Goal: Transaction & Acquisition: Purchase product/service

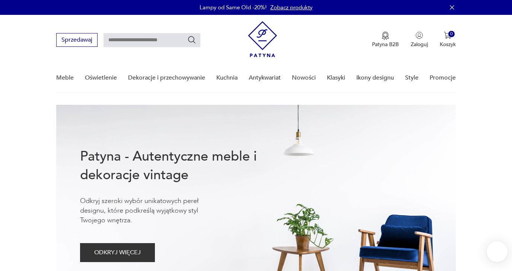
type input "*"
type input "**********"
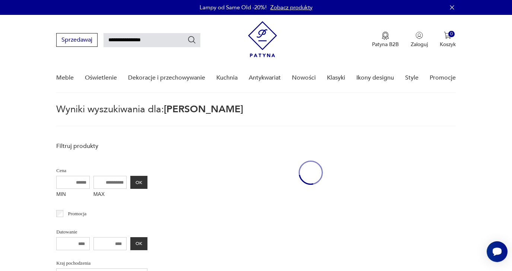
scroll to position [27, 0]
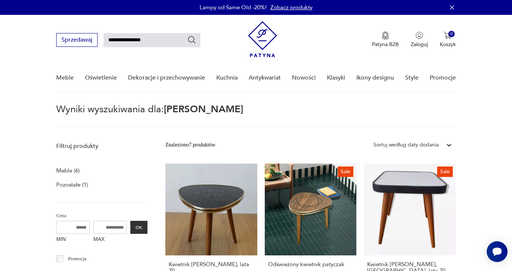
click at [121, 41] on input "**********" at bounding box center [152, 40] width 97 height 14
type input "********"
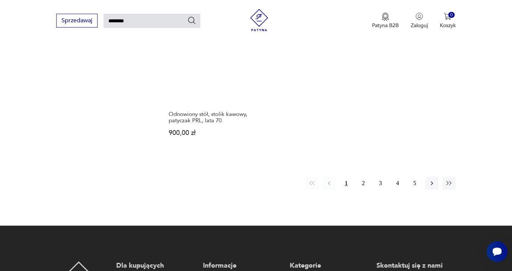
scroll to position [915, 0]
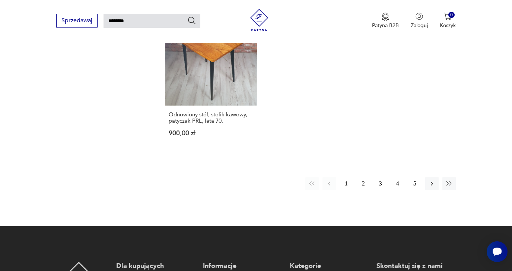
click at [364, 191] on button "2" at bounding box center [363, 183] width 13 height 13
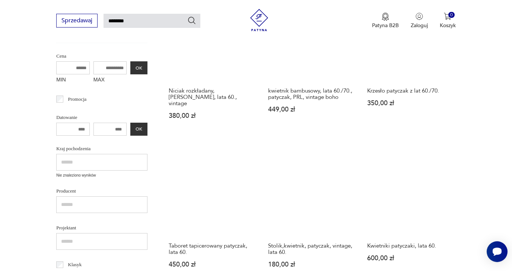
scroll to position [186, 0]
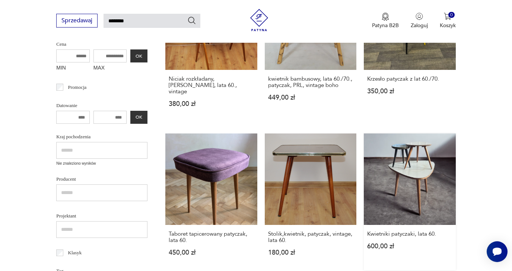
click at [412, 175] on link "Kwietniki patyczaki, lata 60. 600,00 zł" at bounding box center [410, 202] width 92 height 137
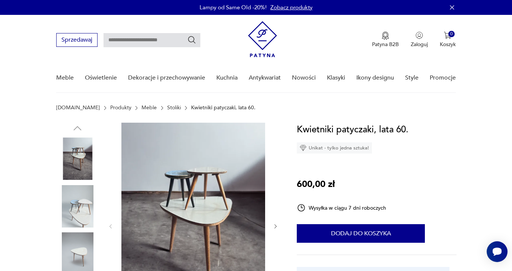
click at [75, 206] on img at bounding box center [77, 206] width 42 height 42
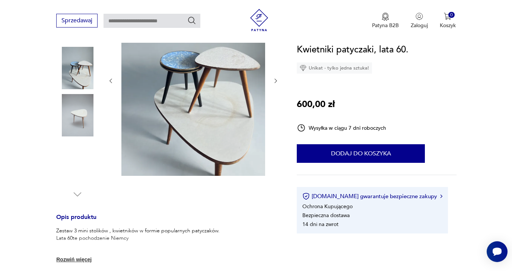
scroll to position [197, 0]
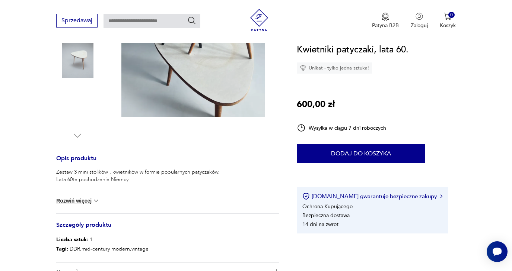
click at [95, 200] on img at bounding box center [95, 200] width 7 height 7
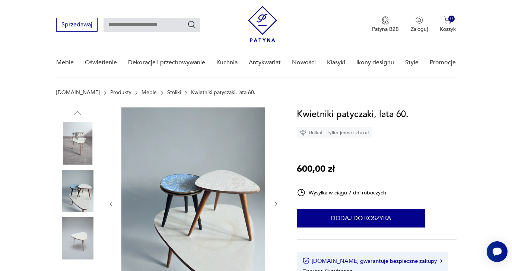
scroll to position [16, 0]
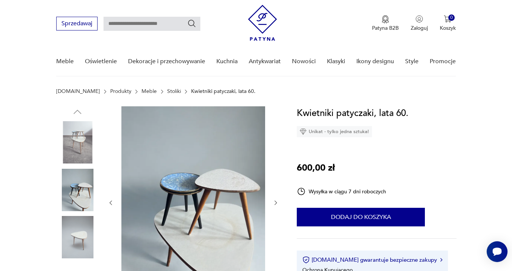
type input "********"
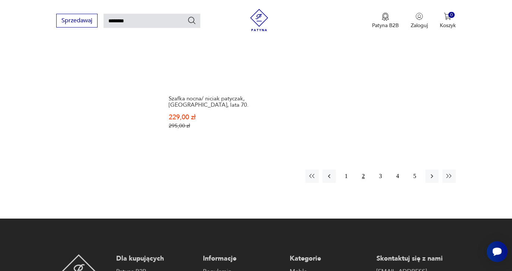
scroll to position [955, 0]
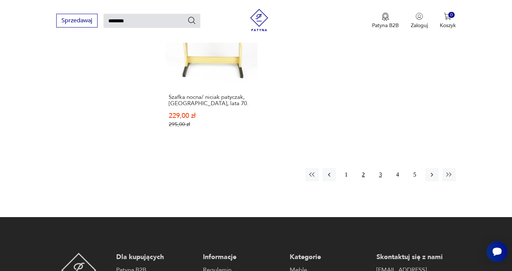
click at [381, 182] on button "3" at bounding box center [380, 174] width 13 height 13
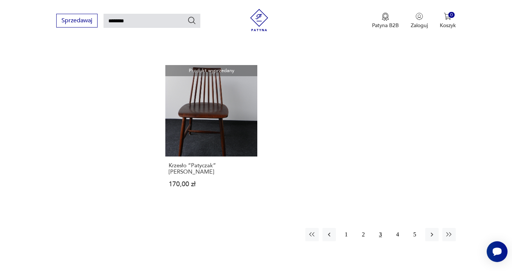
scroll to position [878, 0]
click at [314, 239] on icon "button" at bounding box center [311, 235] width 7 height 7
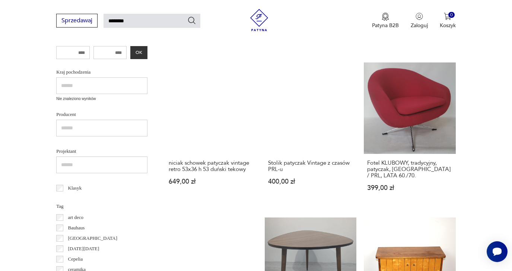
scroll to position [179, 0]
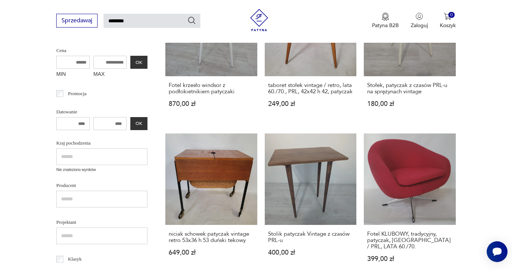
click at [119, 23] on input "********" at bounding box center [152, 21] width 97 height 14
type input "******"
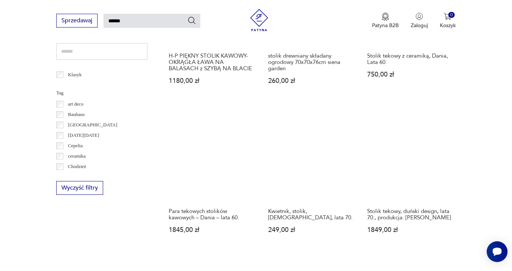
scroll to position [363, 0]
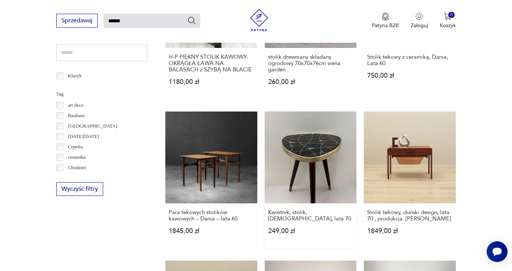
click at [302, 162] on link "Kwietnik, stolik, [DEMOGRAPHIC_DATA], lata 70. 249,00 zł" at bounding box center [311, 180] width 92 height 137
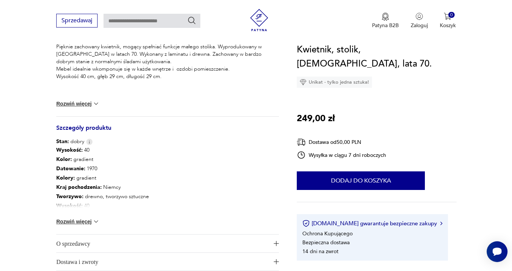
scroll to position [325, 0]
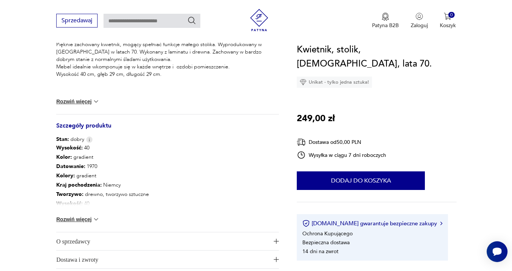
click at [96, 219] on img at bounding box center [95, 219] width 7 height 7
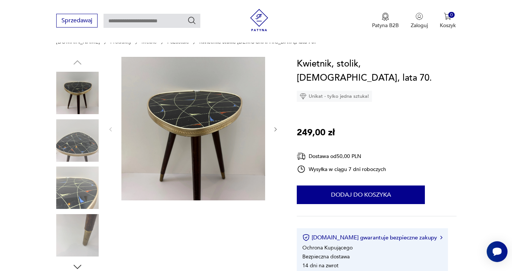
scroll to position [69, 0]
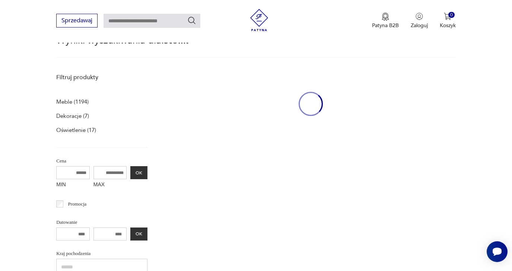
type input "******"
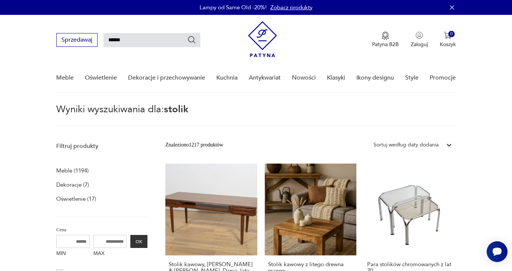
click at [115, 40] on input "******" at bounding box center [152, 40] width 97 height 14
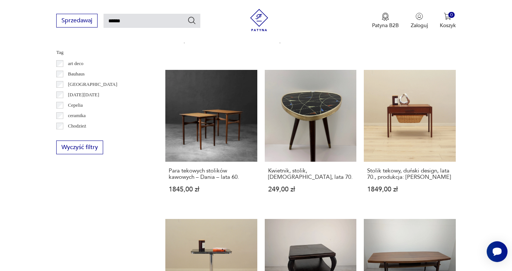
scroll to position [404, 0]
click at [280, 181] on h3 "Kwietnik, stolik, [DEMOGRAPHIC_DATA], lata 70." at bounding box center [310, 174] width 85 height 13
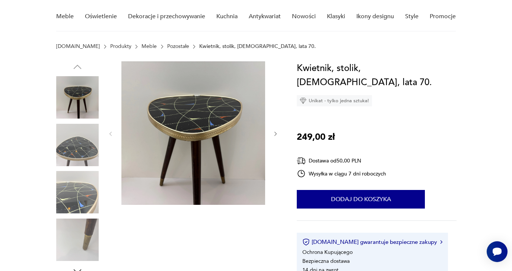
scroll to position [66, 0]
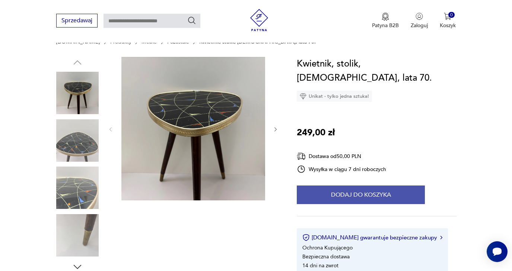
click at [401, 186] on button "Dodaj do koszyka" at bounding box center [361, 195] width 128 height 19
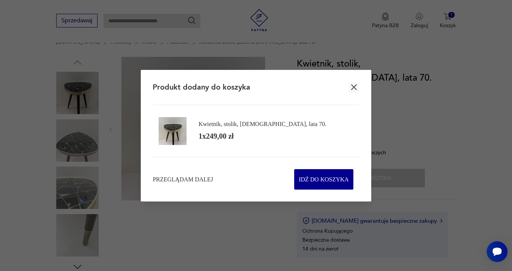
click at [356, 86] on icon "button" at bounding box center [354, 88] width 6 height 6
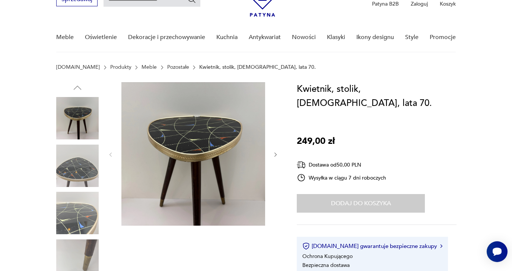
scroll to position [40, 0]
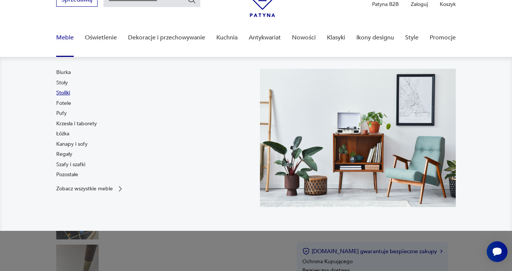
click at [64, 93] on link "Stoliki" at bounding box center [63, 92] width 14 height 7
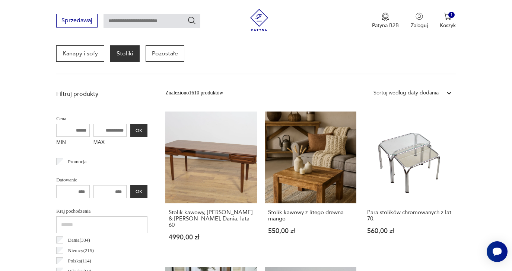
scroll to position [573, 0]
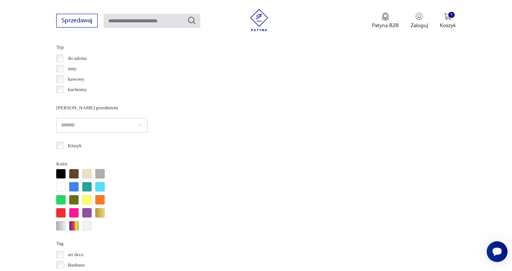
scroll to position [351, 0]
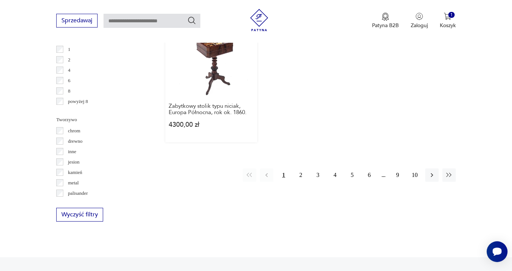
scroll to position [1131, 0]
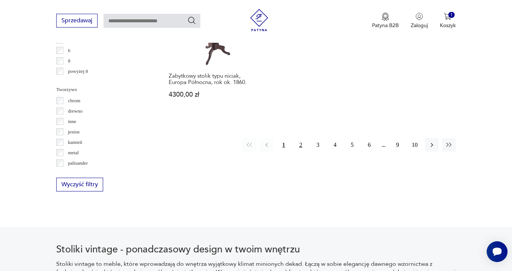
click at [300, 152] on button "2" at bounding box center [300, 145] width 13 height 13
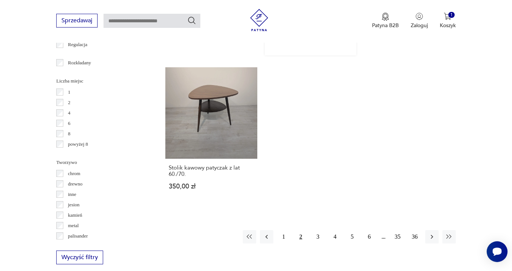
scroll to position [1056, 0]
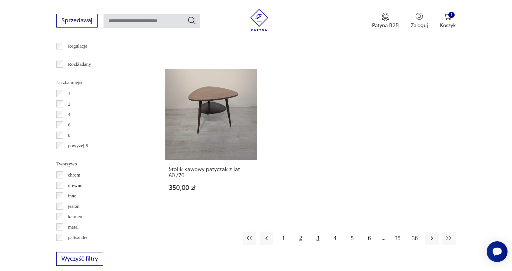
click at [318, 242] on button "3" at bounding box center [317, 238] width 13 height 13
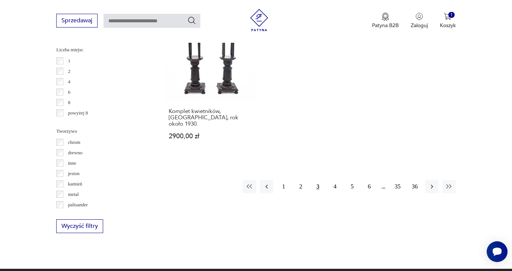
scroll to position [1089, 0]
click at [335, 194] on button "4" at bounding box center [334, 186] width 13 height 13
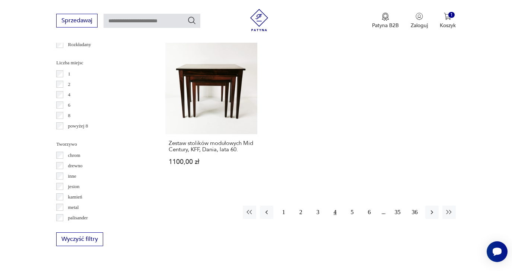
scroll to position [1082, 0]
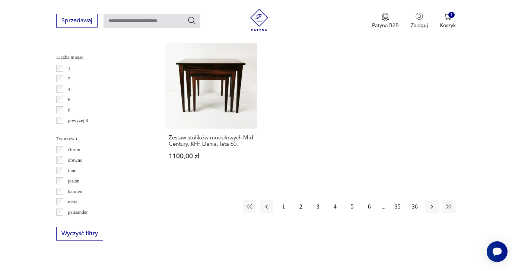
click at [353, 214] on button "5" at bounding box center [352, 206] width 13 height 13
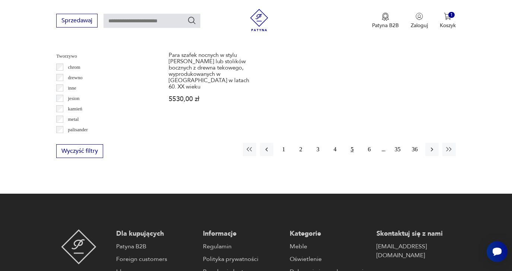
scroll to position [1163, 0]
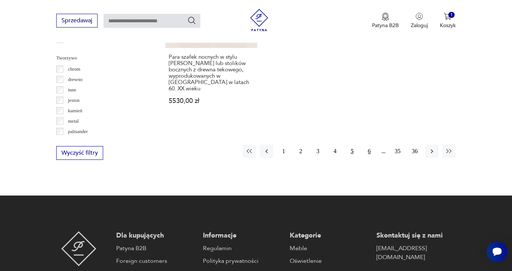
click at [369, 158] on button "6" at bounding box center [369, 151] width 13 height 13
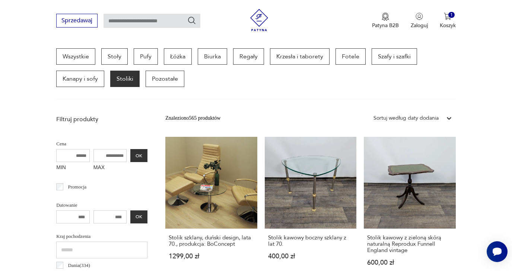
click at [96, 158] on input "MAX" at bounding box center [110, 155] width 34 height 13
drag, startPoint x: 105, startPoint y: 156, endPoint x: 77, endPoint y: 159, distance: 27.7
click at [76, 159] on div "MIN MAX OK" at bounding box center [101, 161] width 91 height 25
type input "***"
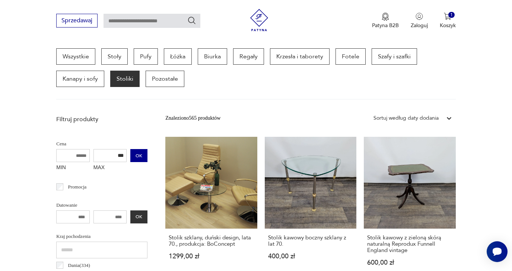
click at [130, 157] on button "OK" at bounding box center [138, 155] width 17 height 13
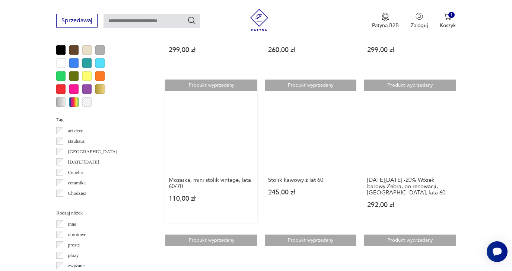
scroll to position [697, 0]
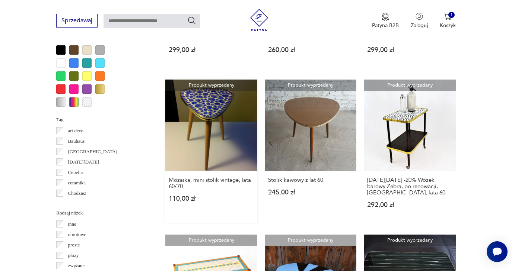
click at [190, 126] on link "Produkt wyprzedany Mozaika, mini stolik vintage, lata 60/70 110,00 zł" at bounding box center [211, 152] width 92 height 144
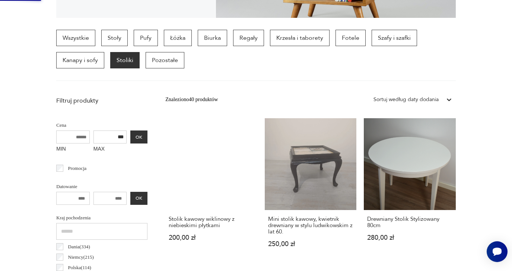
scroll to position [0, 0]
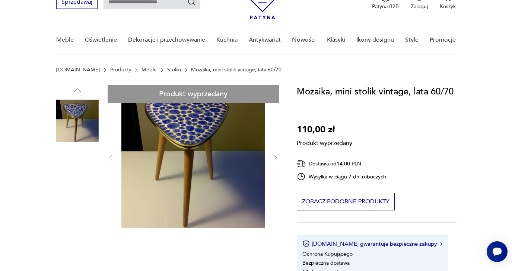
scroll to position [38, 0]
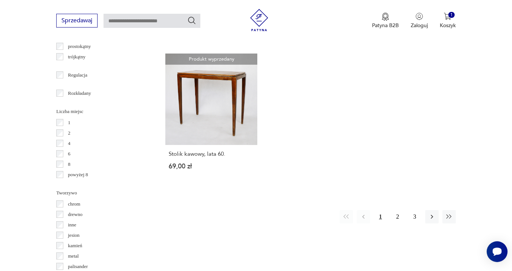
scroll to position [1025, 0]
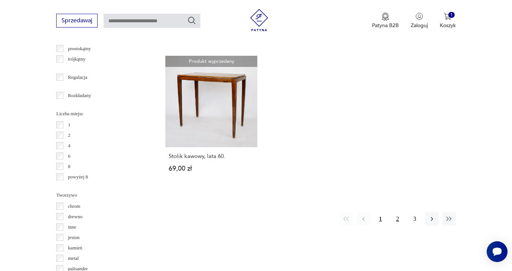
click at [398, 226] on button "2" at bounding box center [397, 219] width 13 height 13
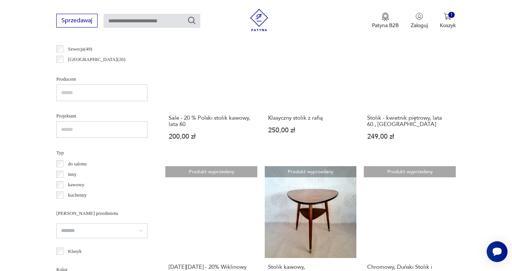
scroll to position [466, 0]
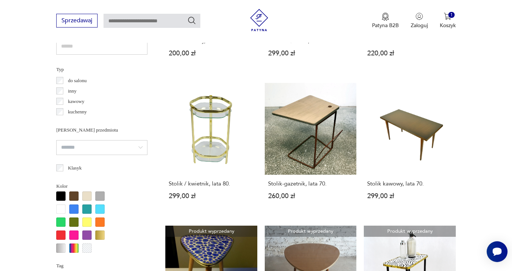
scroll to position [430, 0]
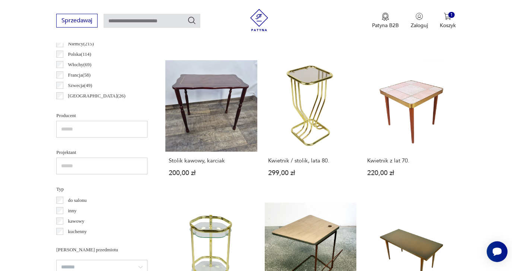
scroll to position [198, 0]
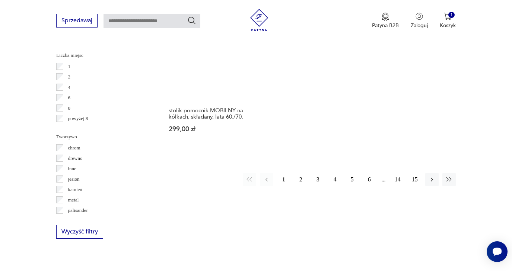
scroll to position [1084, 0]
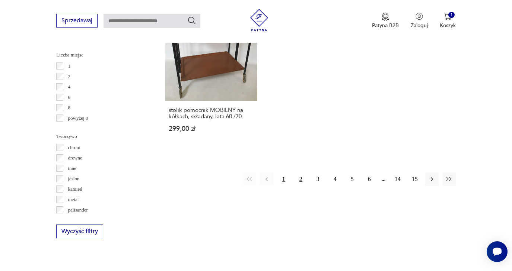
click at [300, 186] on button "2" at bounding box center [300, 179] width 13 height 13
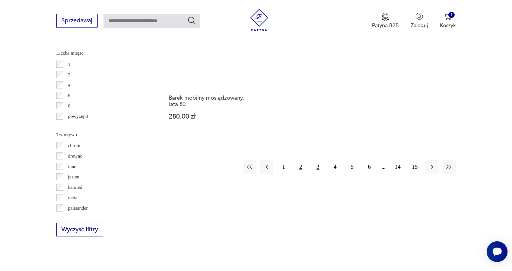
scroll to position [1104, 0]
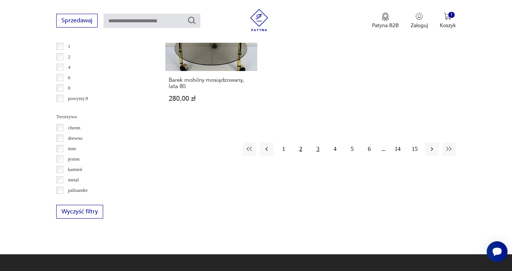
click at [319, 156] on button "3" at bounding box center [317, 149] width 13 height 13
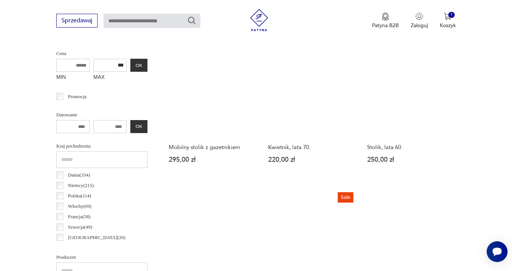
scroll to position [301, 0]
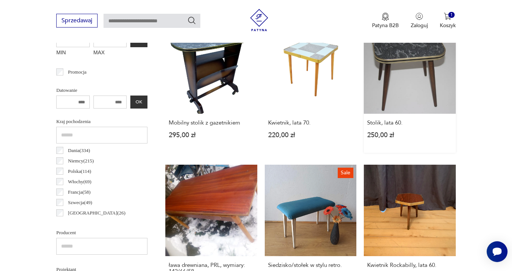
click at [391, 70] on link "Stolik, lata 60. 250,00 zł" at bounding box center [410, 87] width 92 height 131
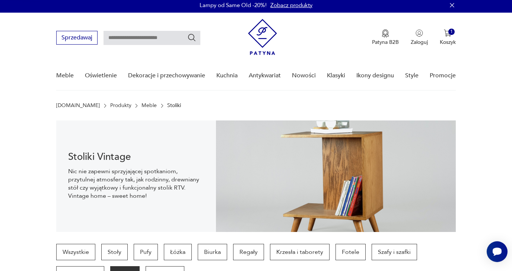
scroll to position [0, 0]
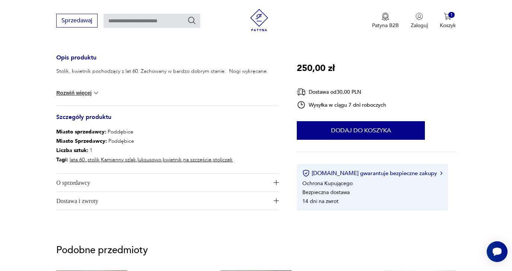
scroll to position [297, 0]
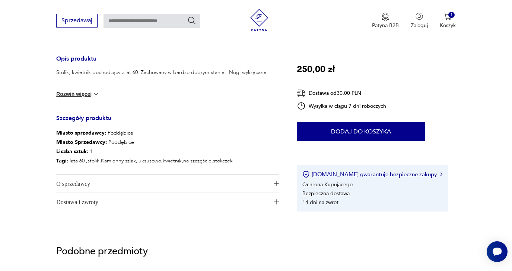
click at [94, 92] on img at bounding box center [95, 93] width 7 height 7
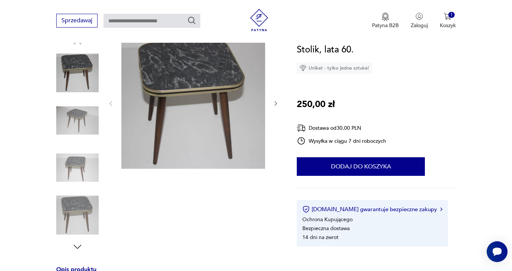
scroll to position [86, 0]
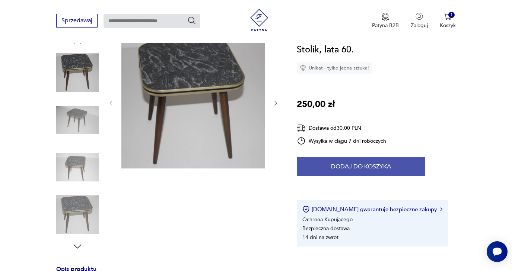
click at [358, 169] on button "Dodaj do koszyka" at bounding box center [361, 167] width 128 height 19
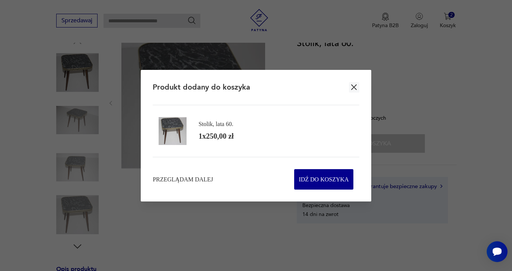
click at [355, 88] on icon "button" at bounding box center [354, 88] width 6 height 6
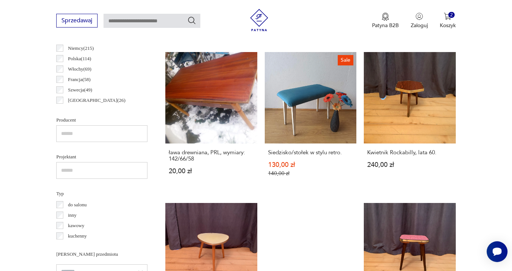
scroll to position [529, 0]
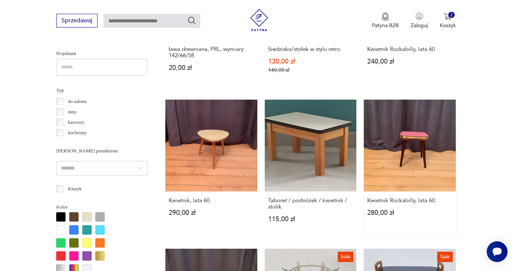
click at [406, 168] on link "Kwietnik Rockabilly, lata 60. 280,00 zł" at bounding box center [410, 168] width 92 height 137
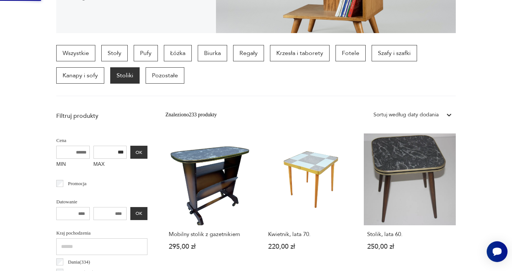
scroll to position [0, 0]
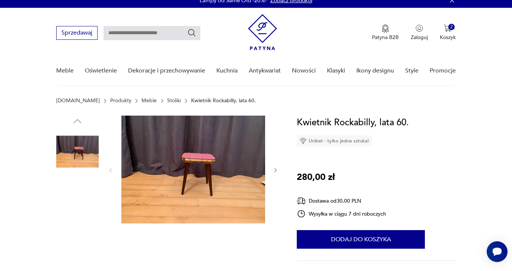
scroll to position [6, 0]
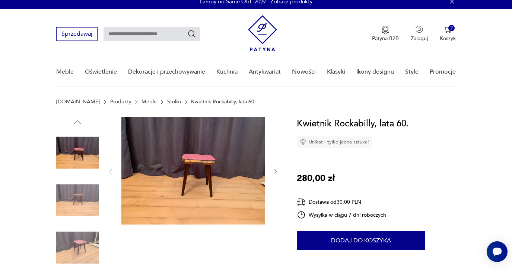
click at [222, 165] on img at bounding box center [193, 171] width 144 height 108
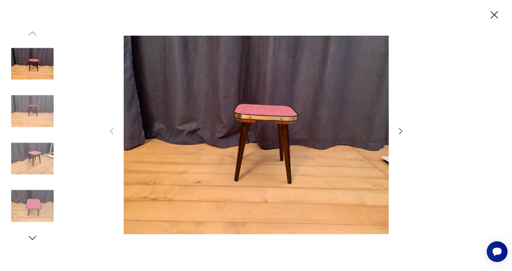
click at [494, 16] on icon "button" at bounding box center [494, 15] width 13 height 13
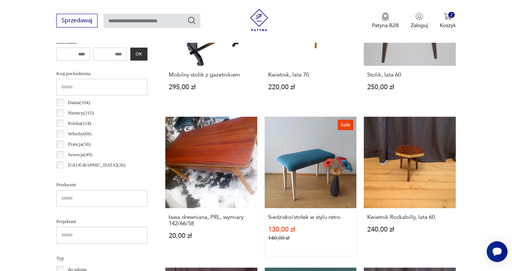
scroll to position [426, 0]
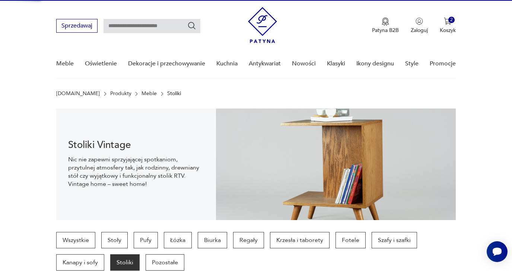
scroll to position [0, 0]
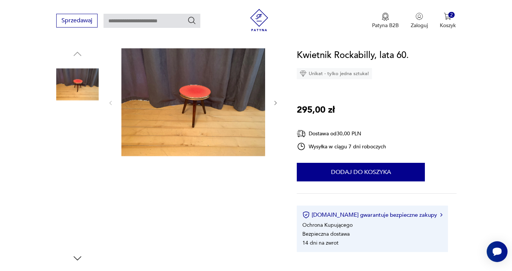
scroll to position [76, 0]
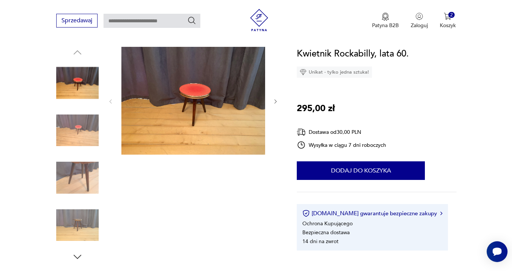
click at [176, 96] on img at bounding box center [193, 101] width 144 height 108
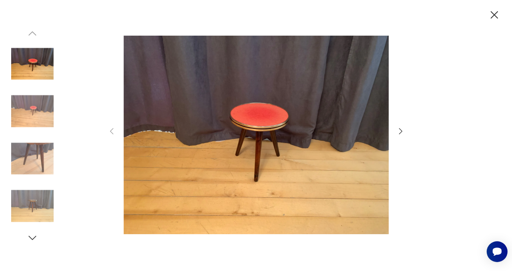
click at [494, 15] on icon "button" at bounding box center [494, 14] width 7 height 7
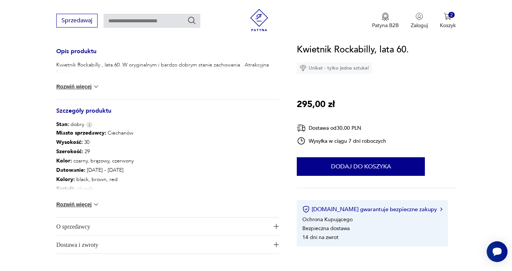
scroll to position [305, 0]
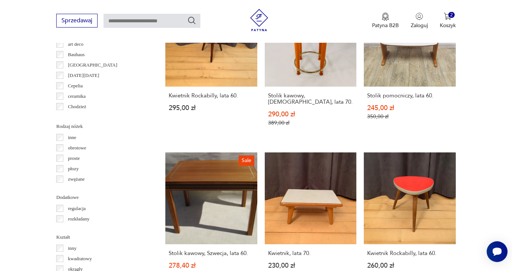
scroll to position [1199, 0]
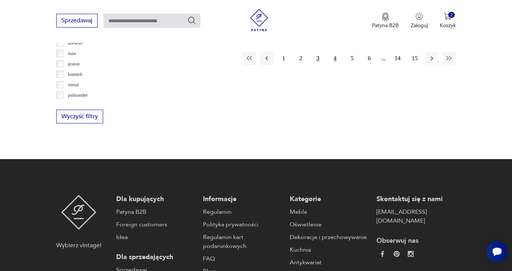
click at [336, 65] on button "4" at bounding box center [334, 58] width 13 height 13
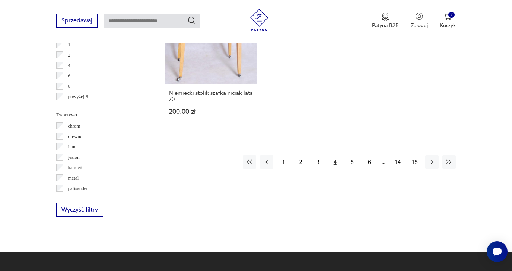
scroll to position [1103, 0]
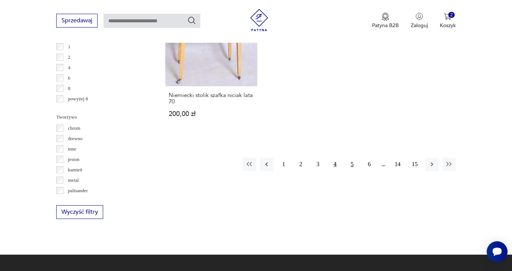
click at [351, 171] on button "5" at bounding box center [352, 164] width 13 height 13
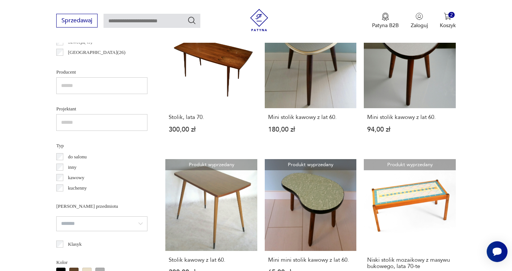
scroll to position [475, 0]
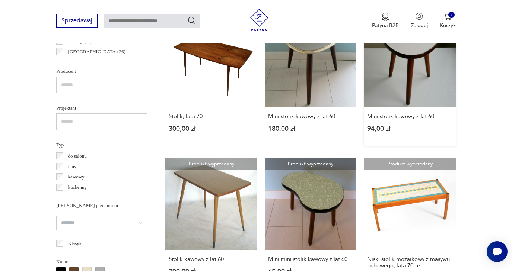
click at [398, 70] on link "Produkt wyprzedany Mini stolik kawowy z lat 60. 94,00 zł" at bounding box center [410, 81] width 92 height 131
